Goal: Transaction & Acquisition: Purchase product/service

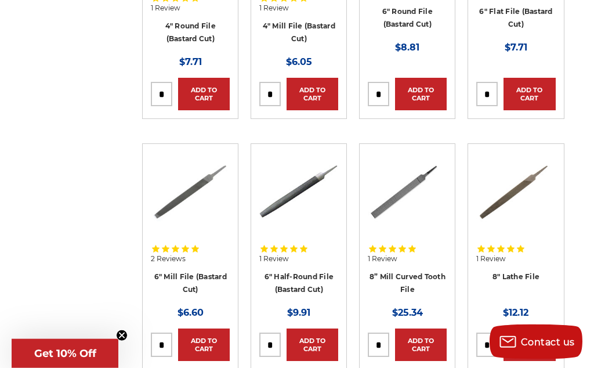
scroll to position [595, 0]
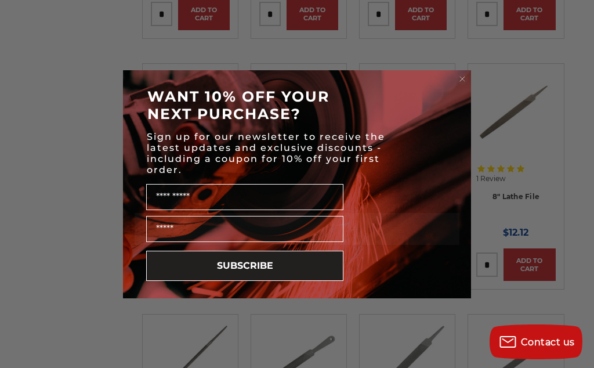
click at [457, 80] on circle "Close dialog" at bounding box center [462, 78] width 11 height 11
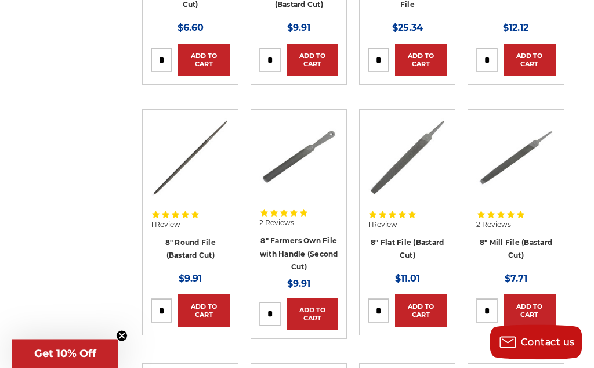
scroll to position [827, 0]
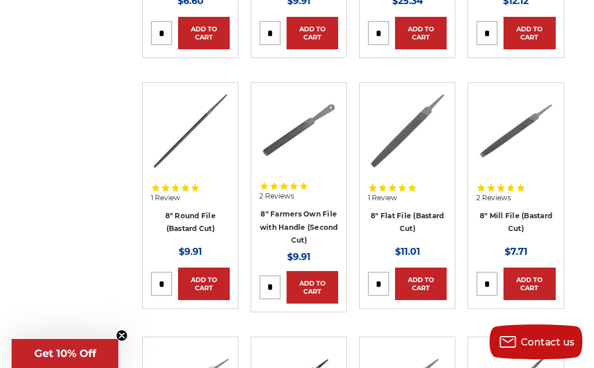
click at [312, 146] on img at bounding box center [298, 130] width 79 height 79
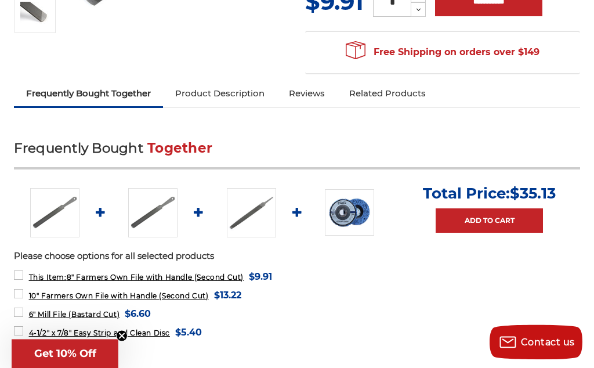
scroll to position [331, 0]
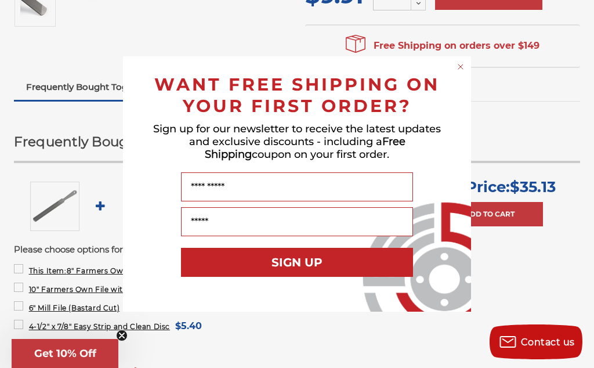
click at [462, 67] on circle "Close dialog" at bounding box center [461, 67] width 11 height 11
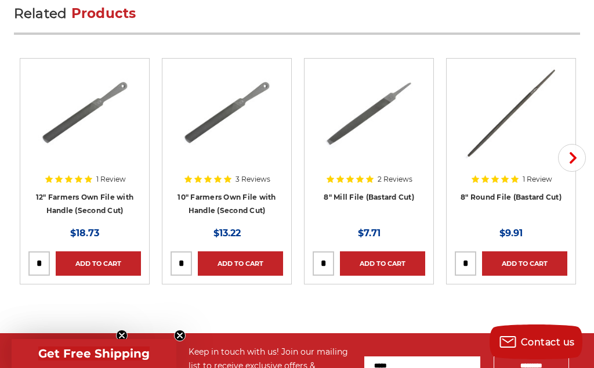
scroll to position [1885, 0]
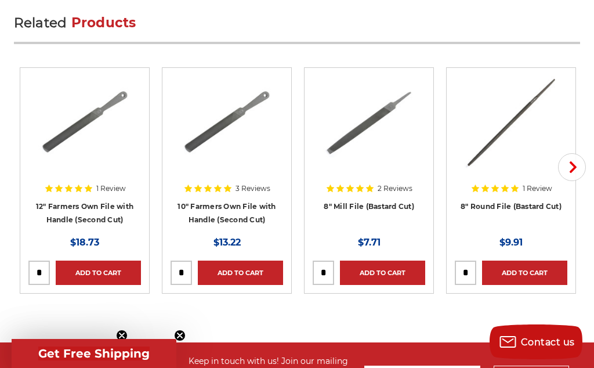
click at [369, 122] on img at bounding box center [369, 122] width 93 height 93
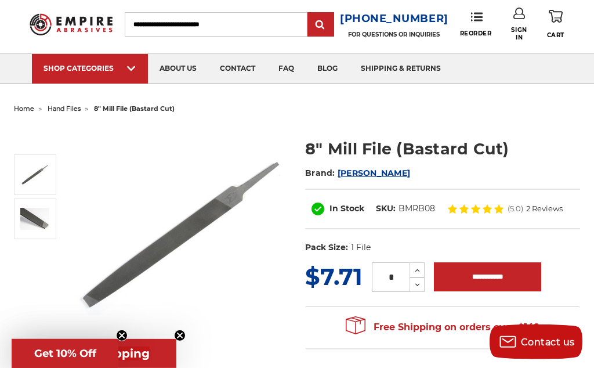
scroll to position [33, 0]
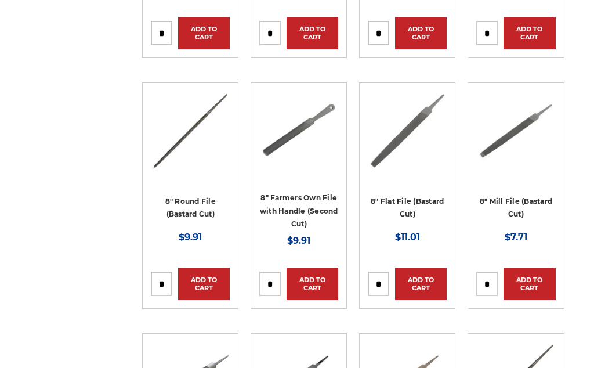
scroll to position [827, 0]
